Goal: Navigation & Orientation: Find specific page/section

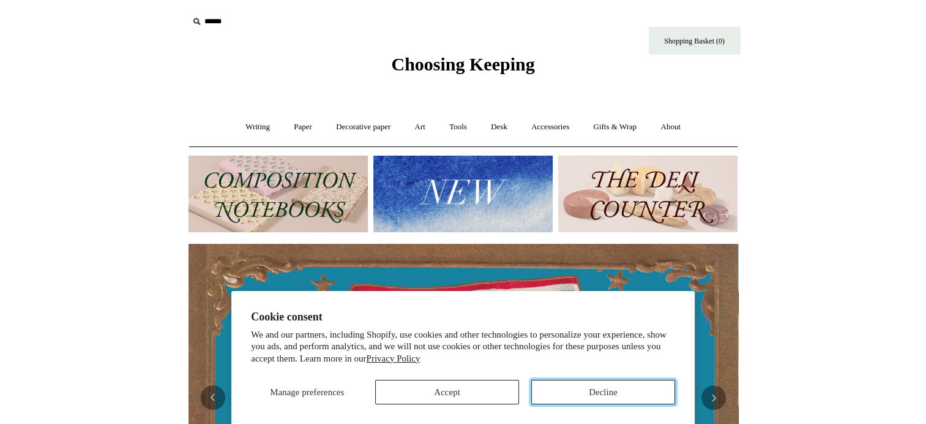
click at [585, 386] on button "Decline" at bounding box center [603, 392] width 144 height 24
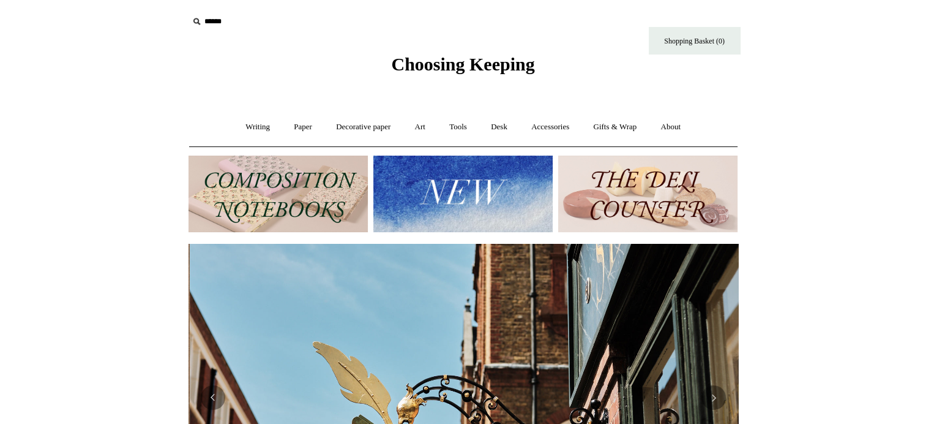
scroll to position [0, 550]
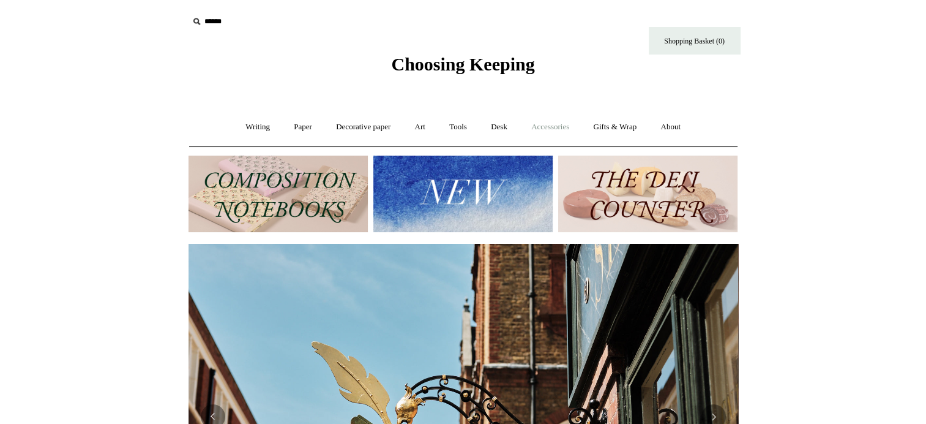
click at [543, 126] on link "Accessories +" at bounding box center [550, 127] width 60 height 32
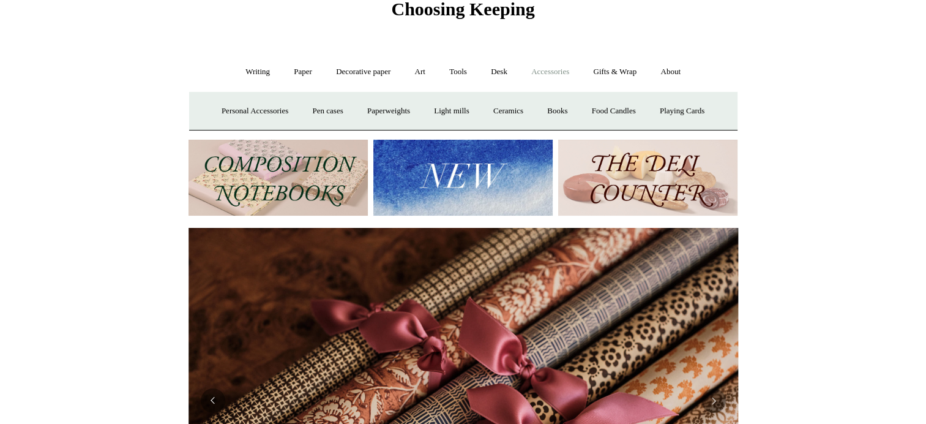
scroll to position [0, 0]
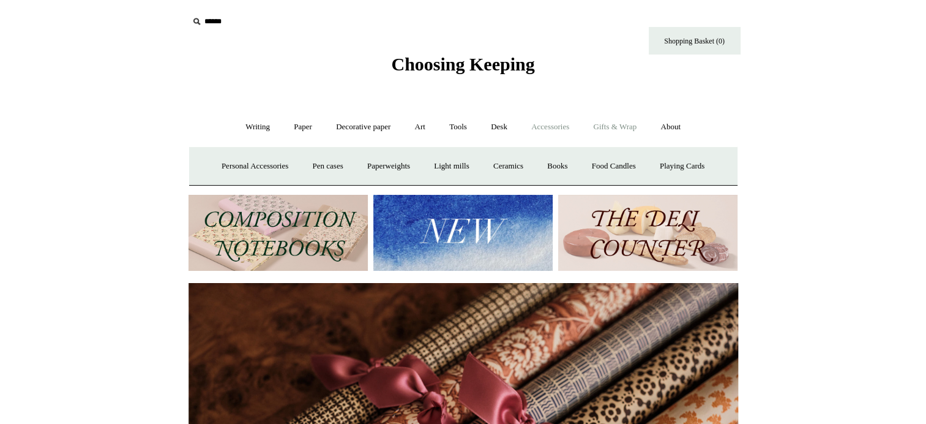
click at [627, 127] on link "Gifts & Wrap +" at bounding box center [615, 127] width 66 height 32
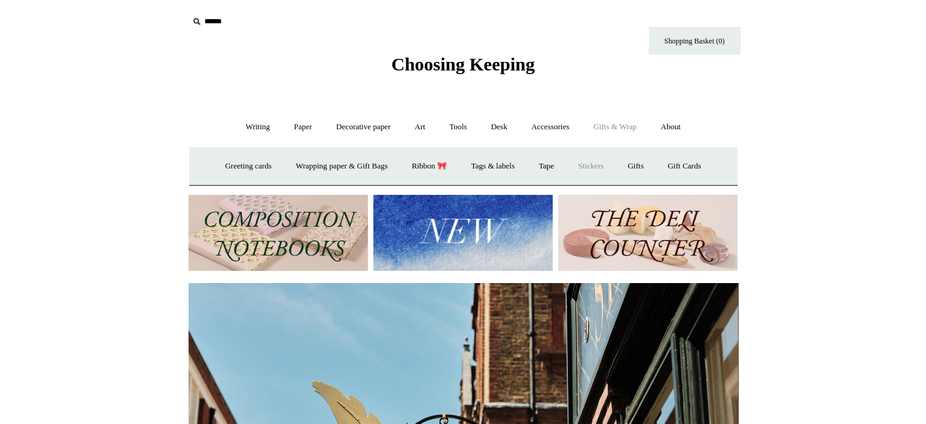
click at [597, 166] on link "Stickers" at bounding box center [591, 166] width 48 height 32
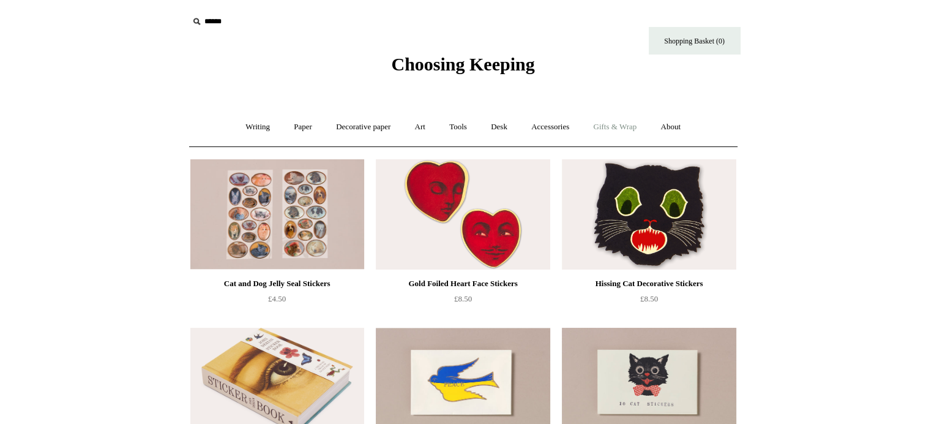
click at [618, 125] on link "Gifts & Wrap +" at bounding box center [615, 127] width 66 height 32
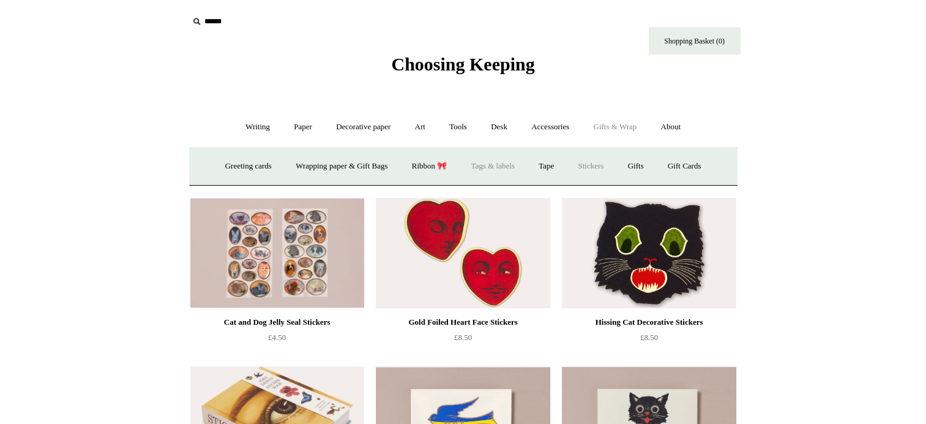
click at [505, 163] on link "Tags & labels" at bounding box center [493, 166] width 66 height 32
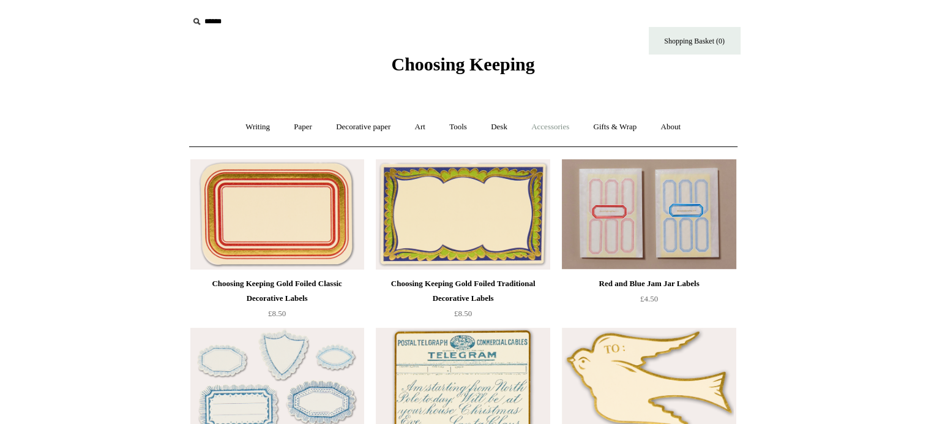
click at [558, 127] on link "Accessories +" at bounding box center [550, 127] width 60 height 32
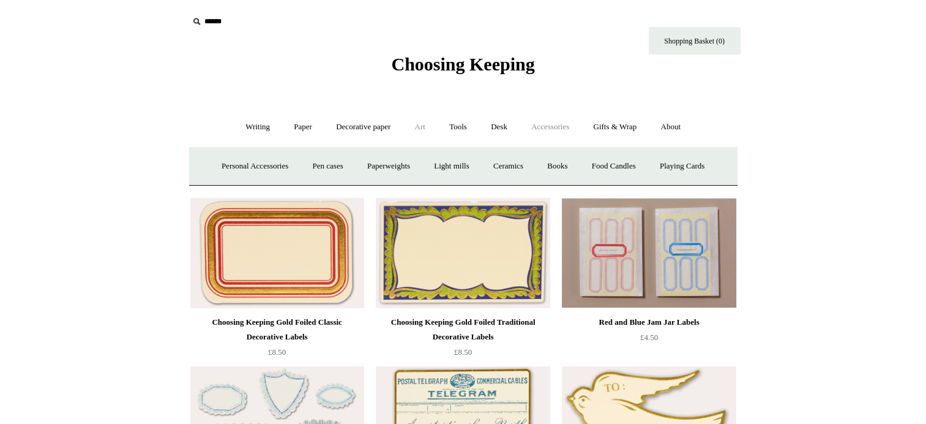
click at [421, 126] on link "Art +" at bounding box center [420, 127] width 32 height 32
click at [375, 127] on link "Decorative paper +" at bounding box center [363, 127] width 77 height 32
